Goal: Task Accomplishment & Management: Use online tool/utility

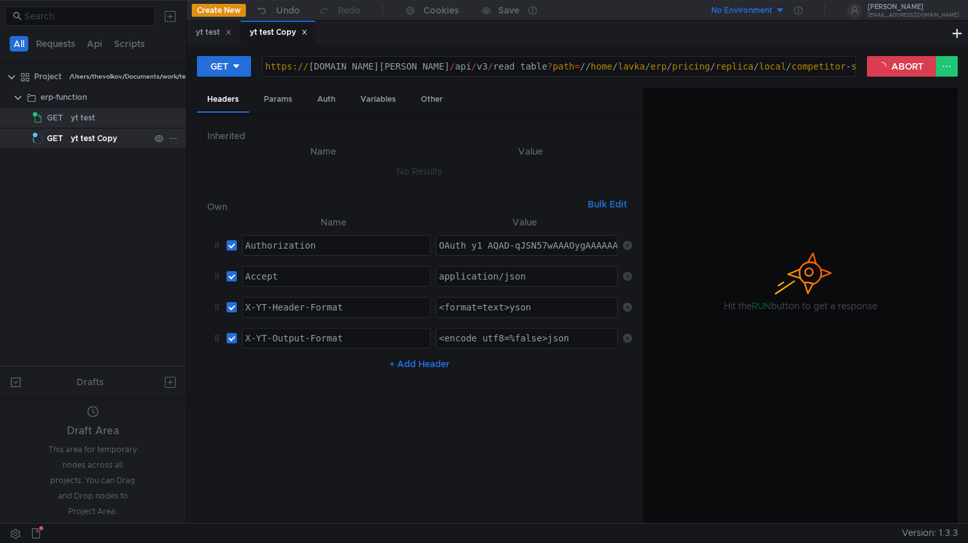
click at [108, 135] on div "yt test Copy" at bounding box center [94, 138] width 46 height 19
click at [879, 62] on button "ABORT" at bounding box center [902, 66] width 70 height 21
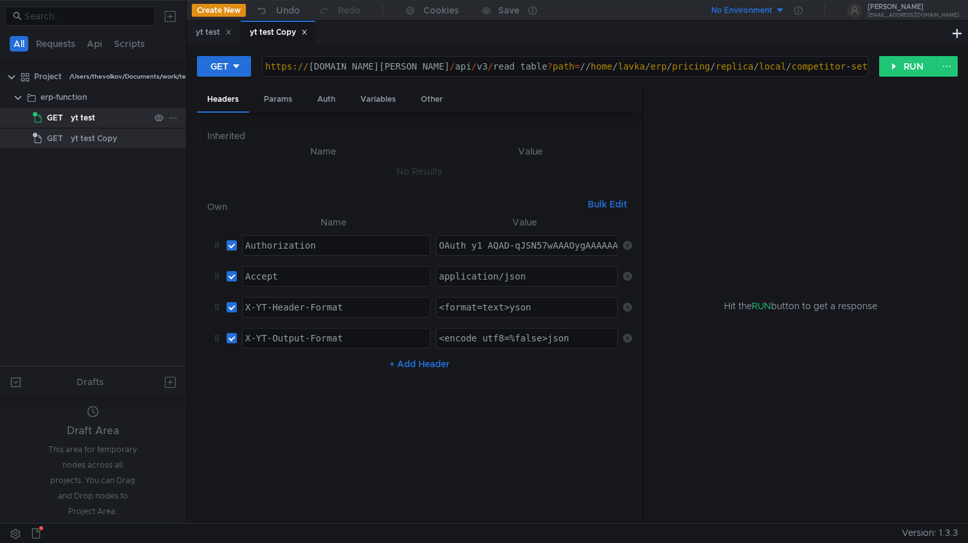
click at [109, 123] on div "yt test" at bounding box center [110, 117] width 79 height 19
